Goal: Task Accomplishment & Management: Manage account settings

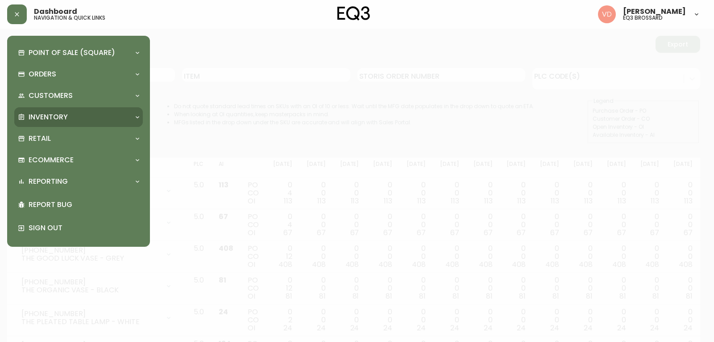
click at [62, 113] on p "Inventory" at bounding box center [48, 117] width 39 height 10
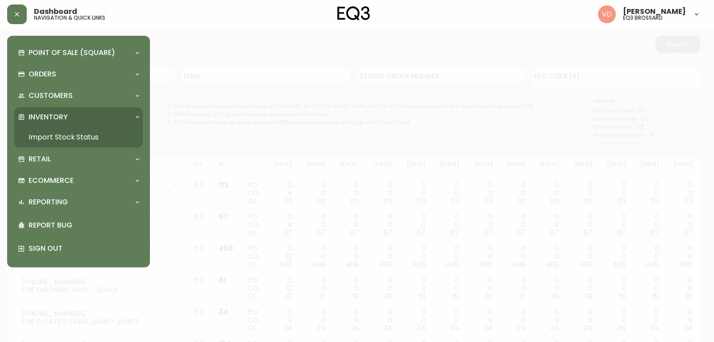
click at [62, 113] on p "Inventory" at bounding box center [48, 117] width 39 height 10
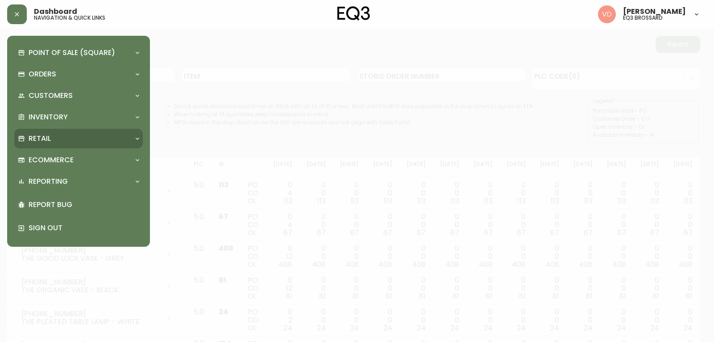
click at [62, 142] on div "Retail" at bounding box center [74, 138] width 113 height 10
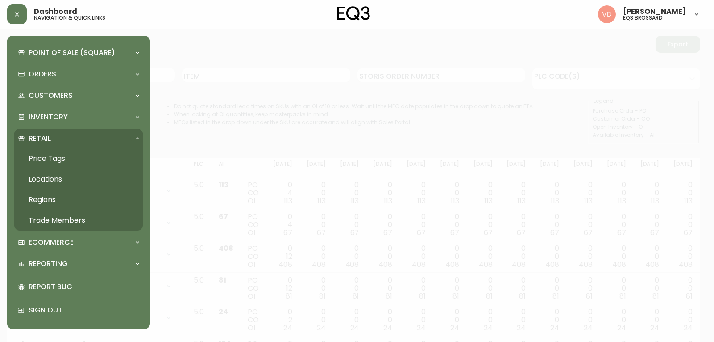
click at [63, 219] on link "Trade Members" at bounding box center [78, 220] width 129 height 21
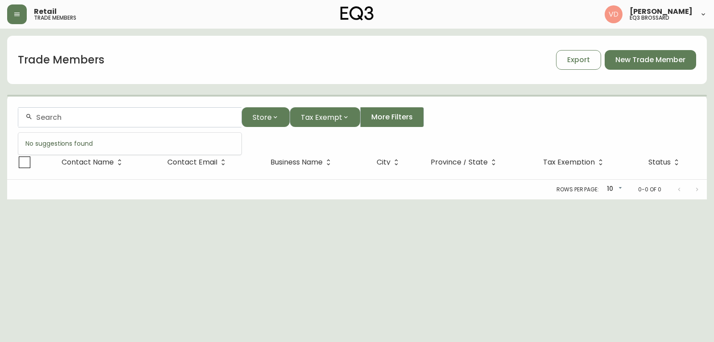
click at [92, 118] on input "text" at bounding box center [135, 117] width 198 height 8
type input "[PERSON_NAME]"
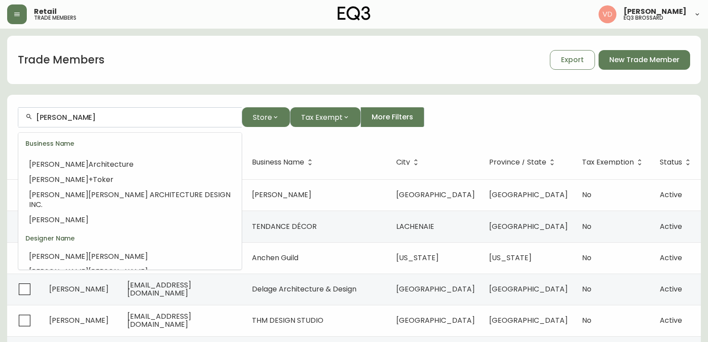
scroll to position [134, 0]
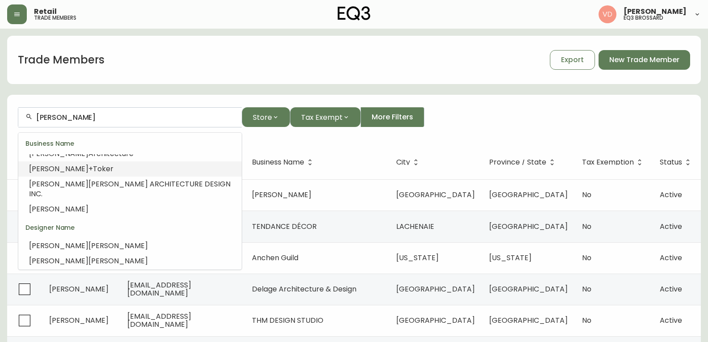
drag, startPoint x: 80, startPoint y: 119, endPoint x: 0, endPoint y: 112, distance: 80.2
click at [0, 112] on main "Trade Members Export New Trade Member [PERSON_NAME] Store Tax Exempt More Filte…" at bounding box center [354, 271] width 708 height 484
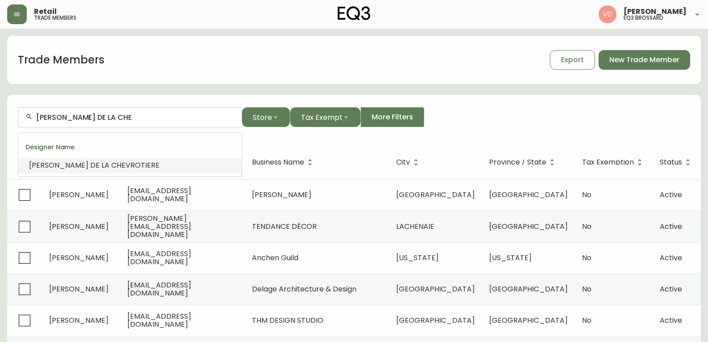
drag, startPoint x: 71, startPoint y: 168, endPoint x: 67, endPoint y: 162, distance: 7.4
click at [67, 161] on div "[PERSON_NAME] DE LA CHE VROTIERE" at bounding box center [94, 165] width 130 height 10
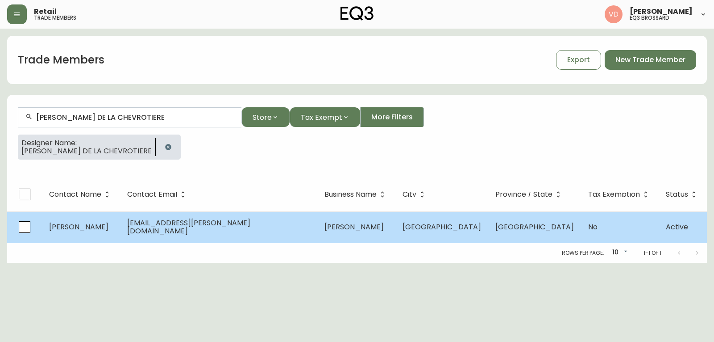
type input "[PERSON_NAME] DE LA CHEVROTIERE"
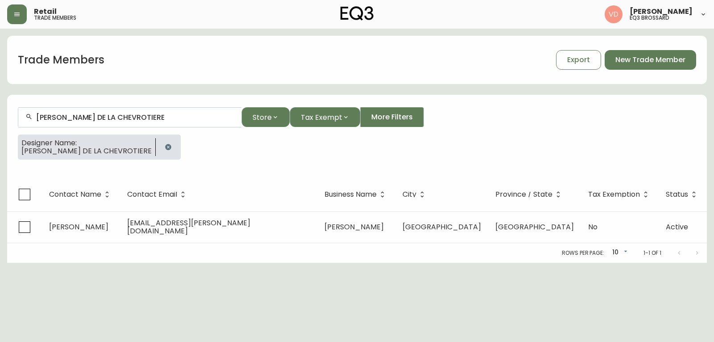
click at [191, 228] on span "[EMAIL_ADDRESS][PERSON_NAME][DOMAIN_NAME]" at bounding box center [188, 226] width 123 height 18
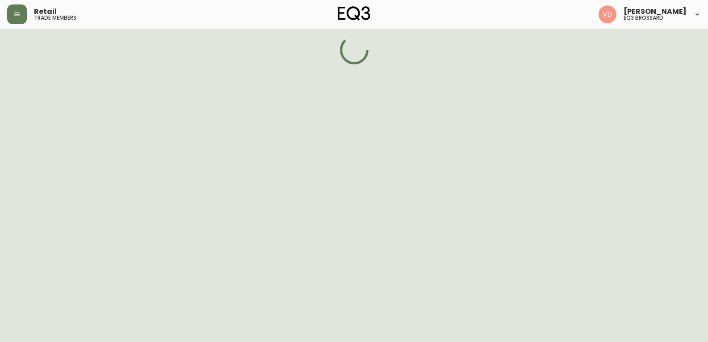
select select "QC"
select select "CA"
select select "CA_FR"
select select "Other"
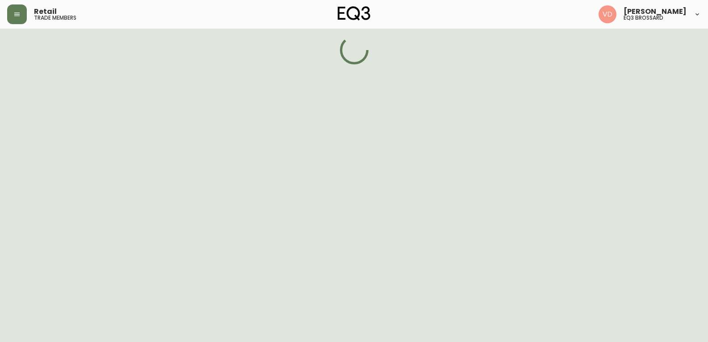
select select "false"
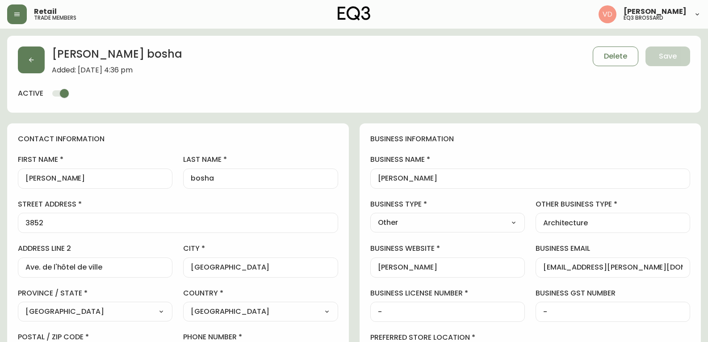
type input "EQ3 [GEOGRAPHIC_DATA] - [GEOGRAPHIC_DATA]"
select select "cjw10z96t00cw6gs04aeyfqxf"
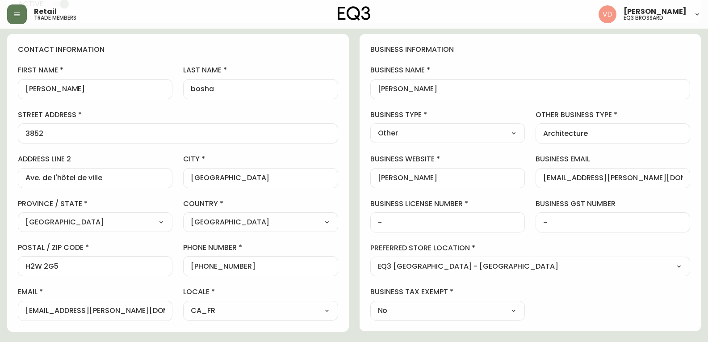
click at [609, 55] on div "business information business name [PERSON_NAME] business type Other Select Int…" at bounding box center [530, 182] width 342 height 297
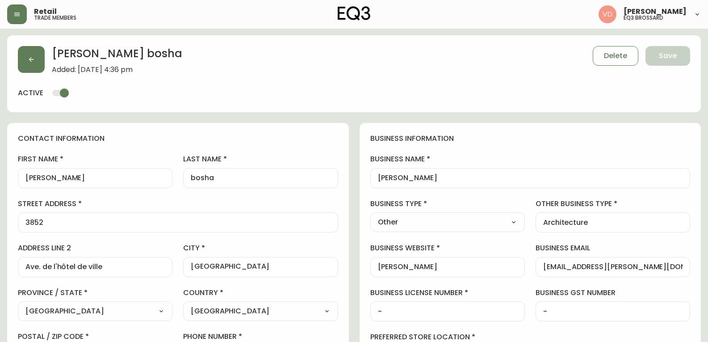
scroll to position [0, 0]
click at [642, 107] on div "[PERSON_NAME] Added: [DATE] 4:36 pm Delete Save active" at bounding box center [353, 74] width 693 height 77
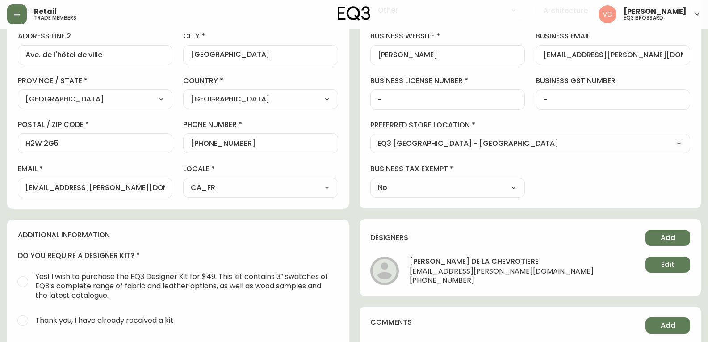
scroll to position [223, 0]
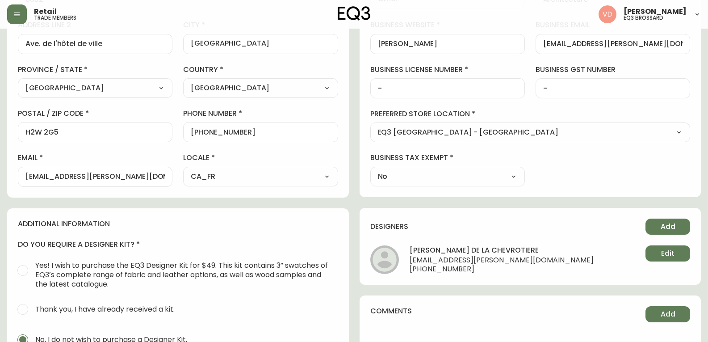
drag, startPoint x: 259, startPoint y: 124, endPoint x: 188, endPoint y: 133, distance: 71.1
click at [198, 133] on div "[PHONE_NUMBER]" at bounding box center [260, 132] width 154 height 20
drag, startPoint x: 199, startPoint y: 133, endPoint x: 293, endPoint y: 133, distance: 94.7
click at [292, 133] on input "[PHONE_NUMBER]" at bounding box center [260, 132] width 139 height 8
click at [680, 72] on label "business gst number" at bounding box center [612, 70] width 154 height 10
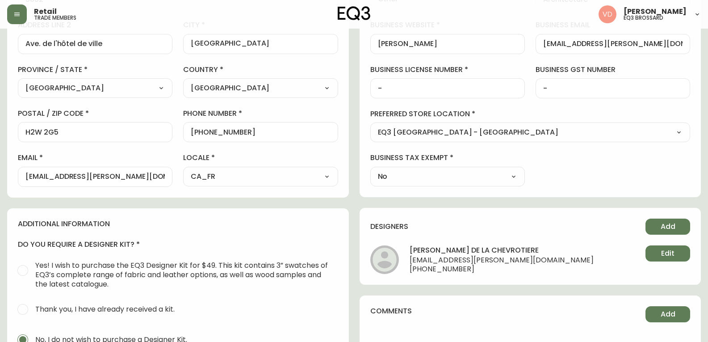
click at [680, 84] on input "-" at bounding box center [612, 88] width 139 height 8
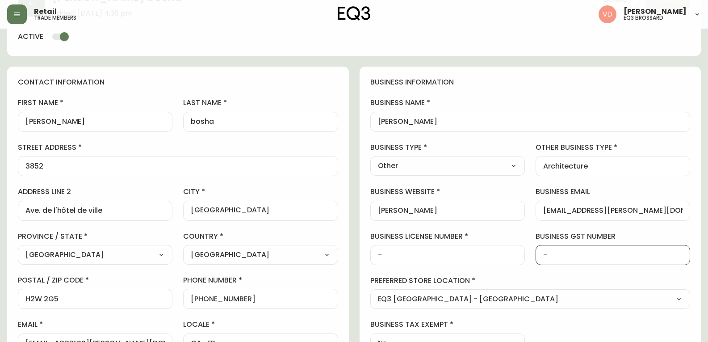
scroll to position [0, 0]
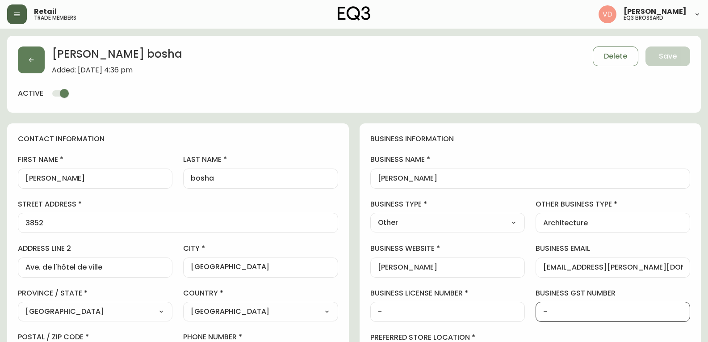
click at [22, 13] on button "button" at bounding box center [17, 14] width 20 height 20
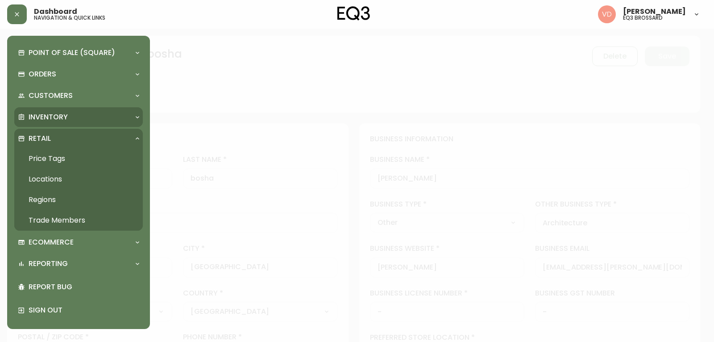
click at [49, 120] on p "Inventory" at bounding box center [48, 117] width 39 height 10
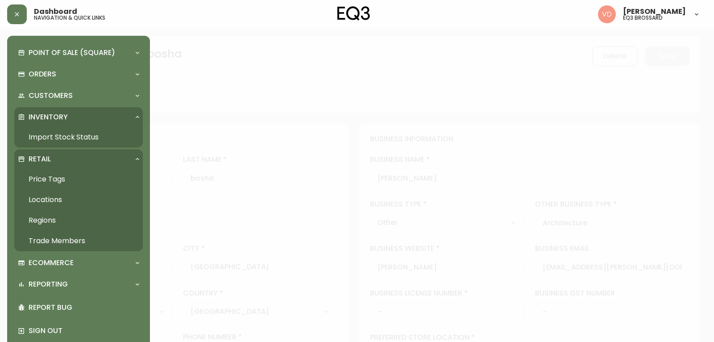
drag, startPoint x: 51, startPoint y: 136, endPoint x: 78, endPoint y: 12, distance: 126.6
click at [51, 136] on link "Import Stock Status" at bounding box center [78, 137] width 129 height 21
